Goal: Transaction & Acquisition: Purchase product/service

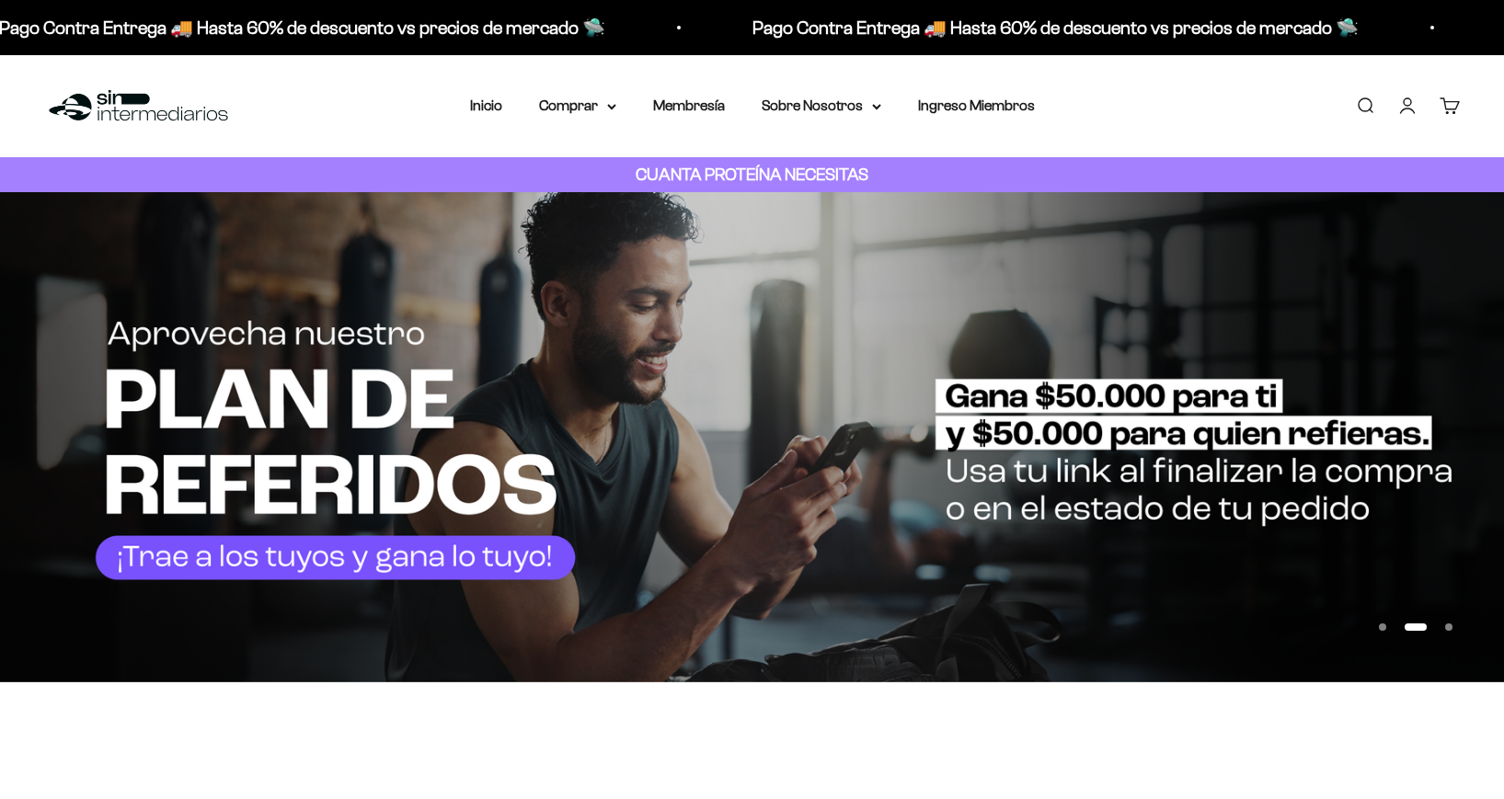
click at [585, 95] on summary "Comprar" at bounding box center [577, 106] width 77 height 24
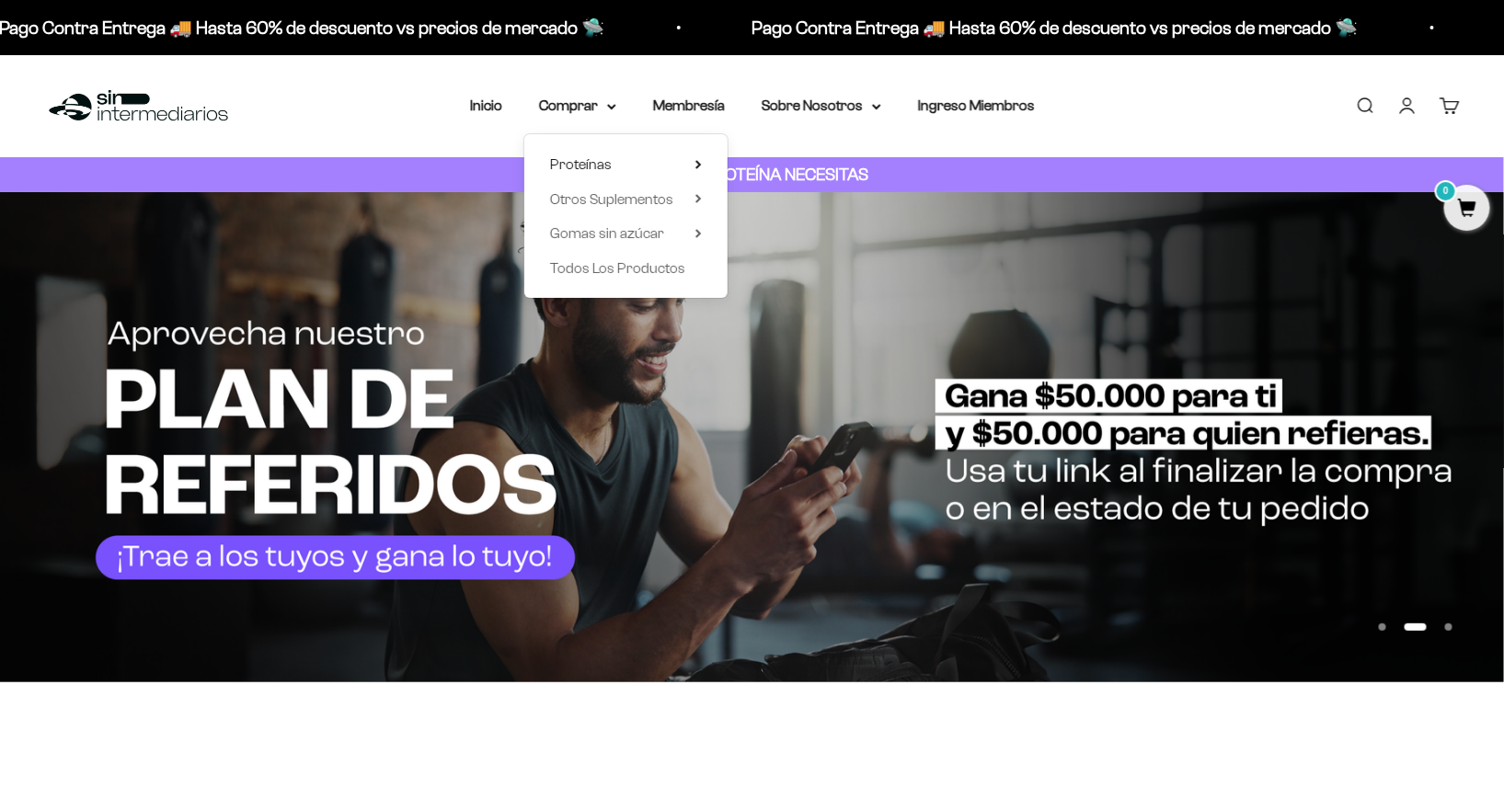
click at [683, 156] on summary "Proteínas" at bounding box center [626, 165] width 152 height 24
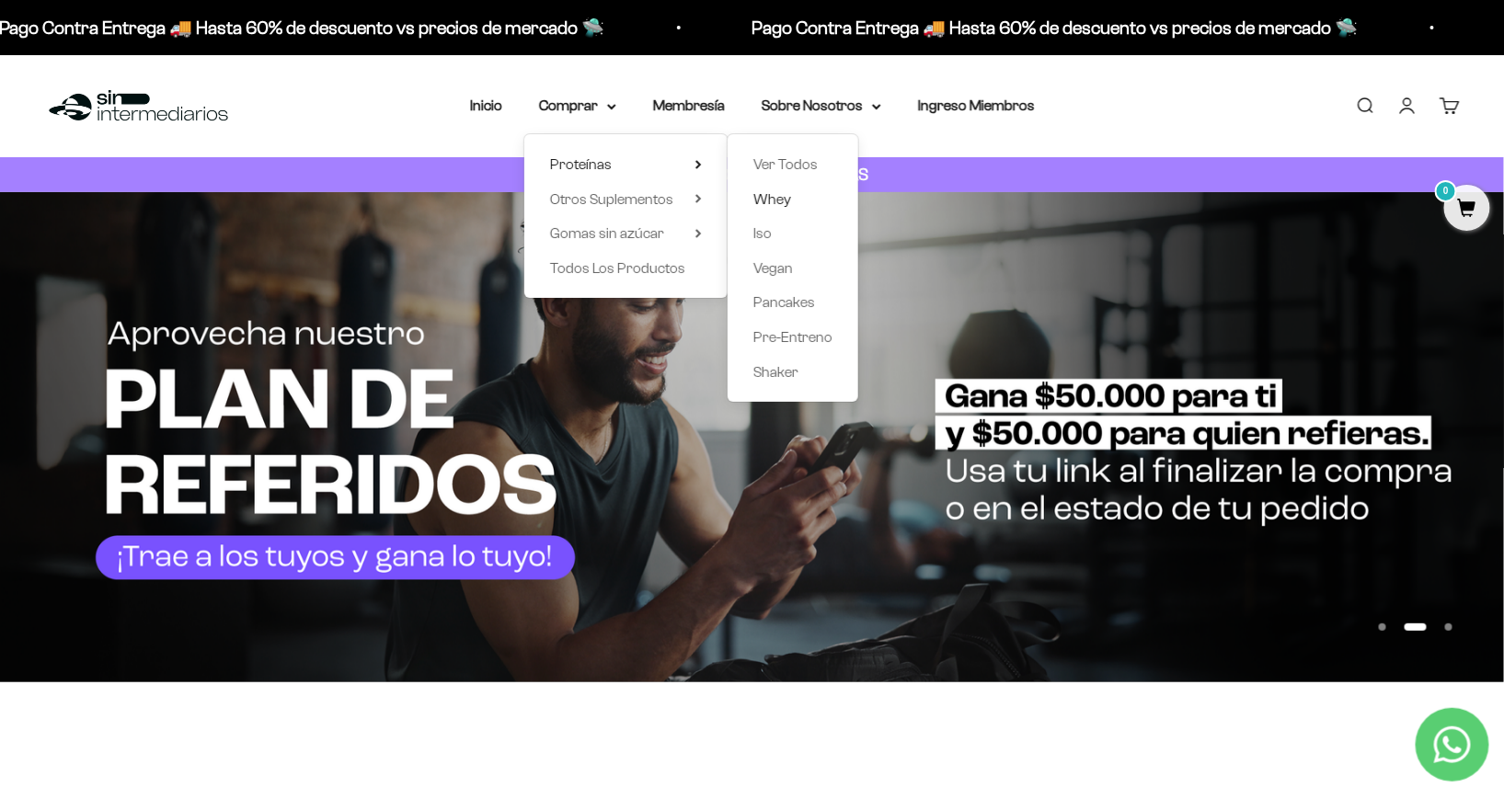
click at [783, 201] on span "Whey" at bounding box center [772, 199] width 38 height 16
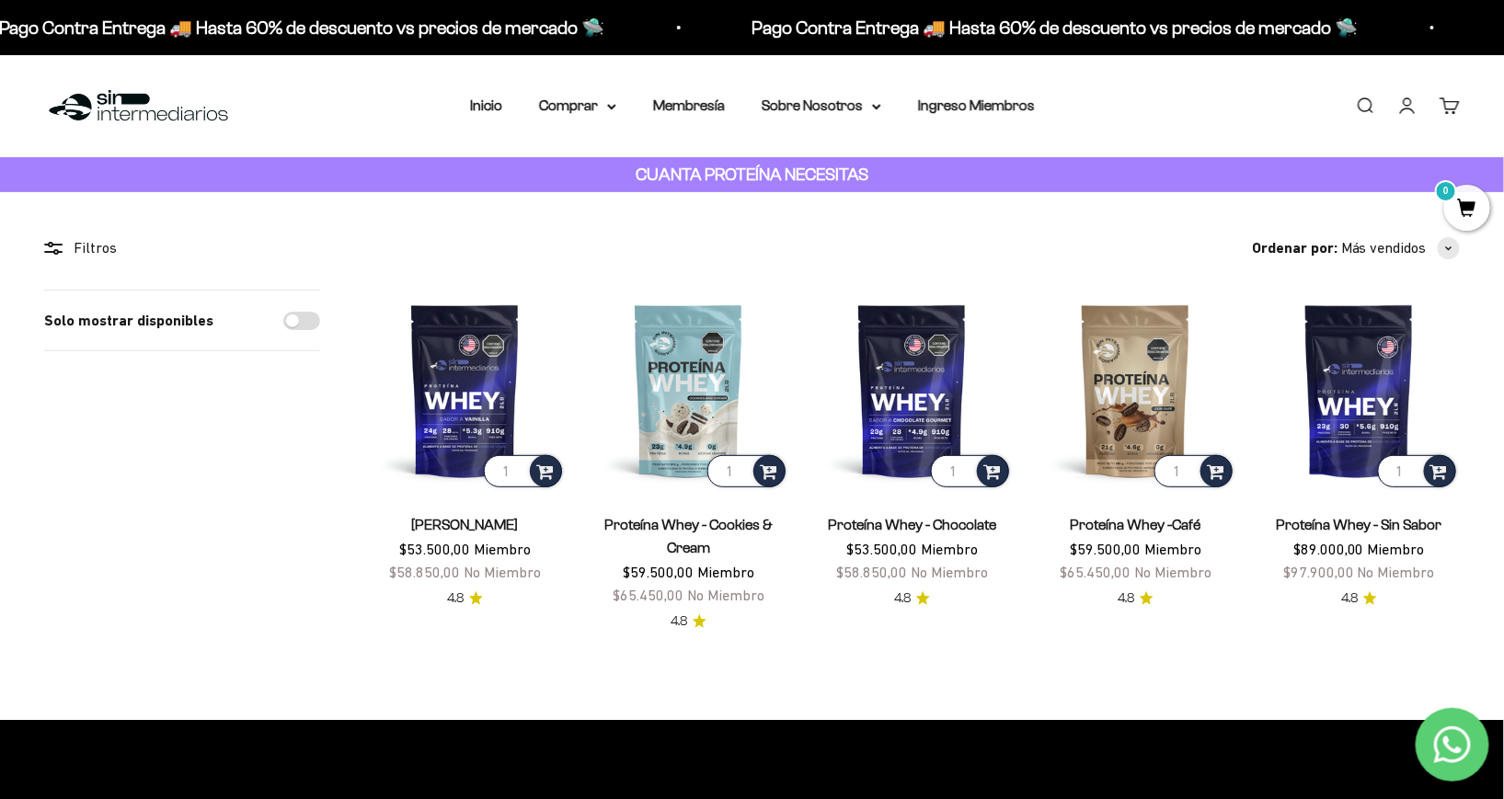
click at [578, 113] on summary "Comprar" at bounding box center [577, 106] width 77 height 24
